Goal: Obtain resource: Download file/media

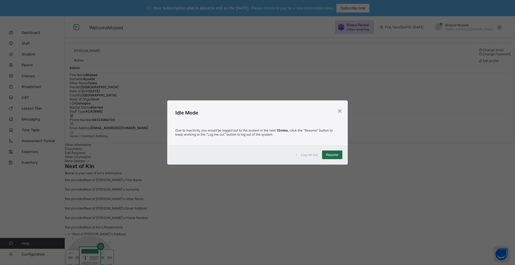
click at [330, 155] on span "Resume" at bounding box center [332, 155] width 12 height 4
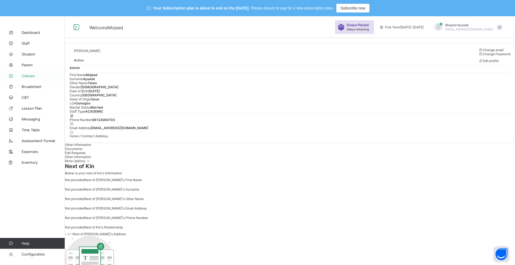
click at [29, 75] on span "Classes" at bounding box center [43, 76] width 43 height 4
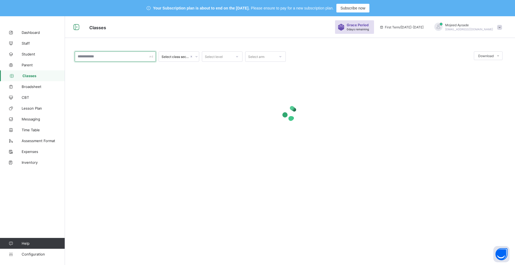
click at [103, 58] on input "text" at bounding box center [115, 56] width 81 height 10
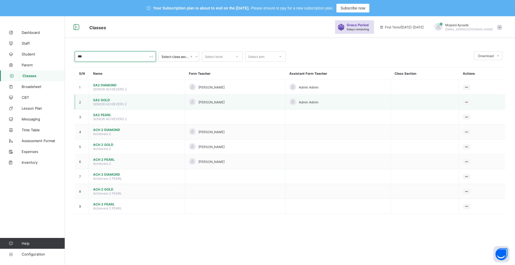
type input "***"
click at [104, 101] on span "SA2 GOLD" at bounding box center [137, 100] width 88 height 4
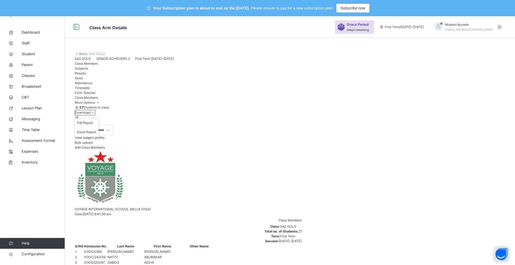
click at [90, 114] on span "Download" at bounding box center [82, 112] width 15 height 4
click at [98, 137] on li "Excel Report" at bounding box center [86, 131] width 23 height 9
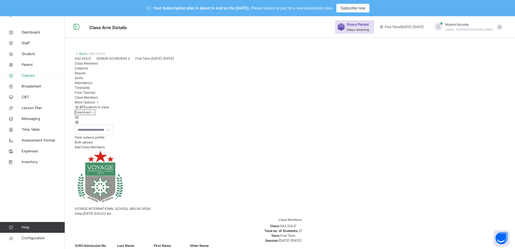
click at [27, 75] on span "Classes" at bounding box center [43, 75] width 43 height 5
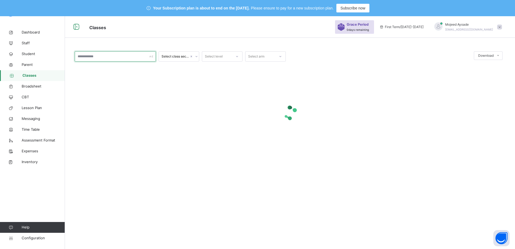
click at [94, 58] on input "text" at bounding box center [115, 56] width 81 height 10
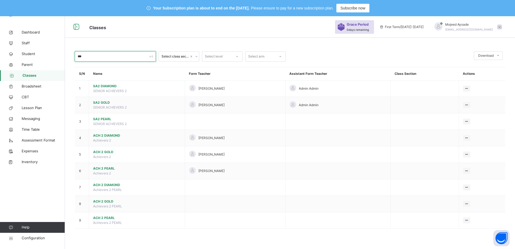
type input "***"
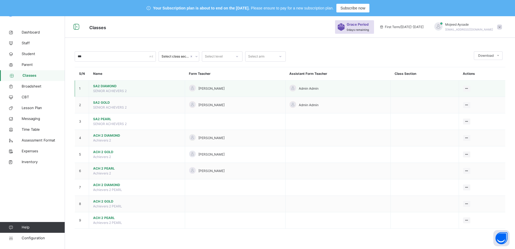
click at [108, 86] on span "SA2 DIAMOND" at bounding box center [137, 86] width 88 height 5
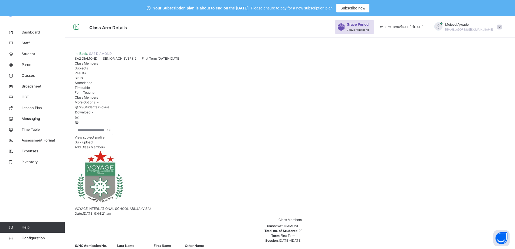
click at [98, 137] on li "Excel Report" at bounding box center [86, 131] width 23 height 9
click at [32, 74] on span "Classes" at bounding box center [43, 75] width 43 height 5
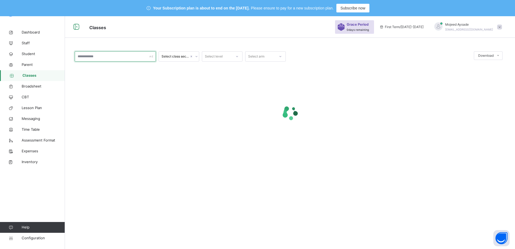
click at [112, 59] on input "text" at bounding box center [115, 56] width 81 height 10
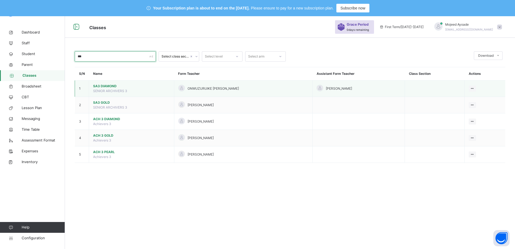
type input "***"
click at [101, 86] on span "SA3 DIAMOND" at bounding box center [131, 86] width 77 height 5
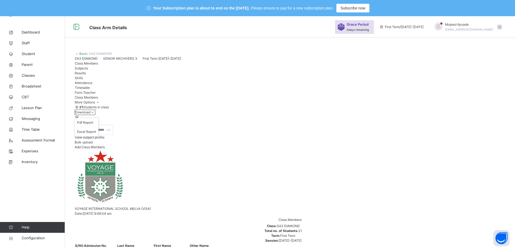
click at [95, 114] on icon at bounding box center [92, 112] width 5 height 4
click at [98, 137] on li "Excel Report" at bounding box center [86, 131] width 23 height 9
click at [29, 74] on span "Classes" at bounding box center [43, 75] width 43 height 5
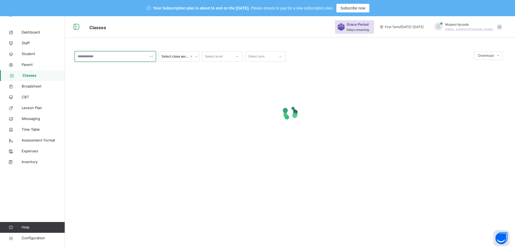
click at [104, 58] on input "text" at bounding box center [115, 56] width 81 height 10
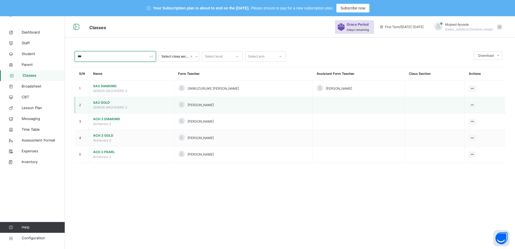
type input "***"
click at [104, 102] on span "SA3 GOLD" at bounding box center [131, 102] width 77 height 5
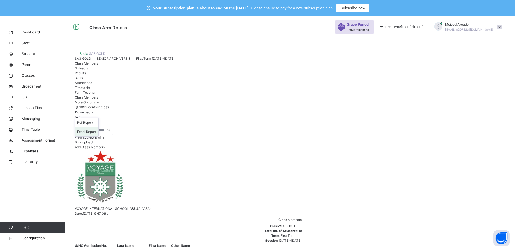
click at [98, 137] on li "Excel Report" at bounding box center [86, 131] width 23 height 9
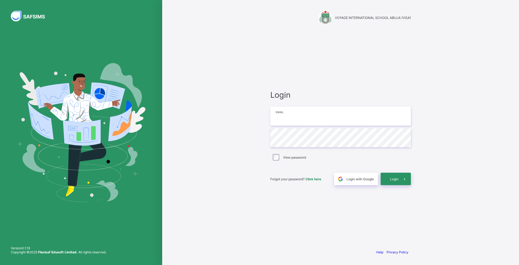
click at [300, 116] on input "email" at bounding box center [340, 116] width 141 height 19
type input "**********"
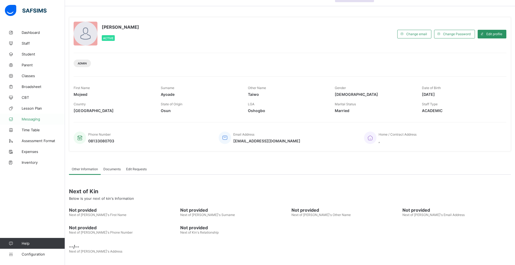
scroll to position [32, 0]
click at [27, 54] on span "Student" at bounding box center [43, 54] width 43 height 4
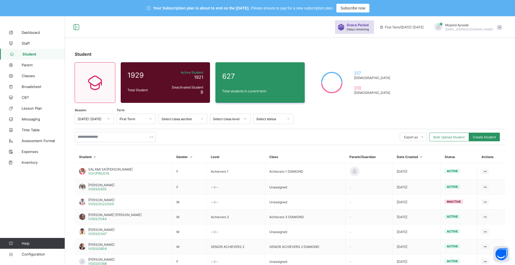
click at [229, 55] on div "Student" at bounding box center [290, 53] width 430 height 5
click at [320, 133] on div "Export as Pdf Report Excel Report Excel Report (LMS) Bulk Upload Student Create…" at bounding box center [290, 137] width 430 height 10
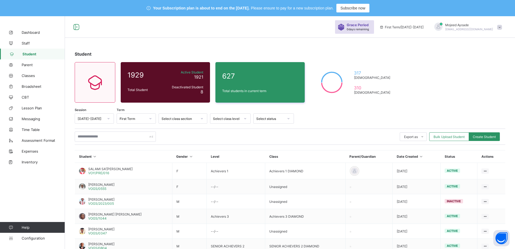
click at [274, 49] on div "Student 1929 Total Student Active Student 1921 Deactivated Student 8 627 Total …" at bounding box center [290, 194] width 450 height 303
click at [217, 52] on div "Student" at bounding box center [290, 53] width 430 height 5
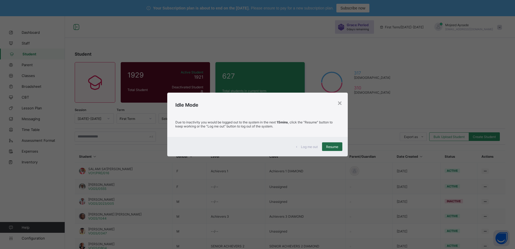
click at [332, 146] on span "Resume" at bounding box center [332, 147] width 12 height 4
